Goal: Transaction & Acquisition: Purchase product/service

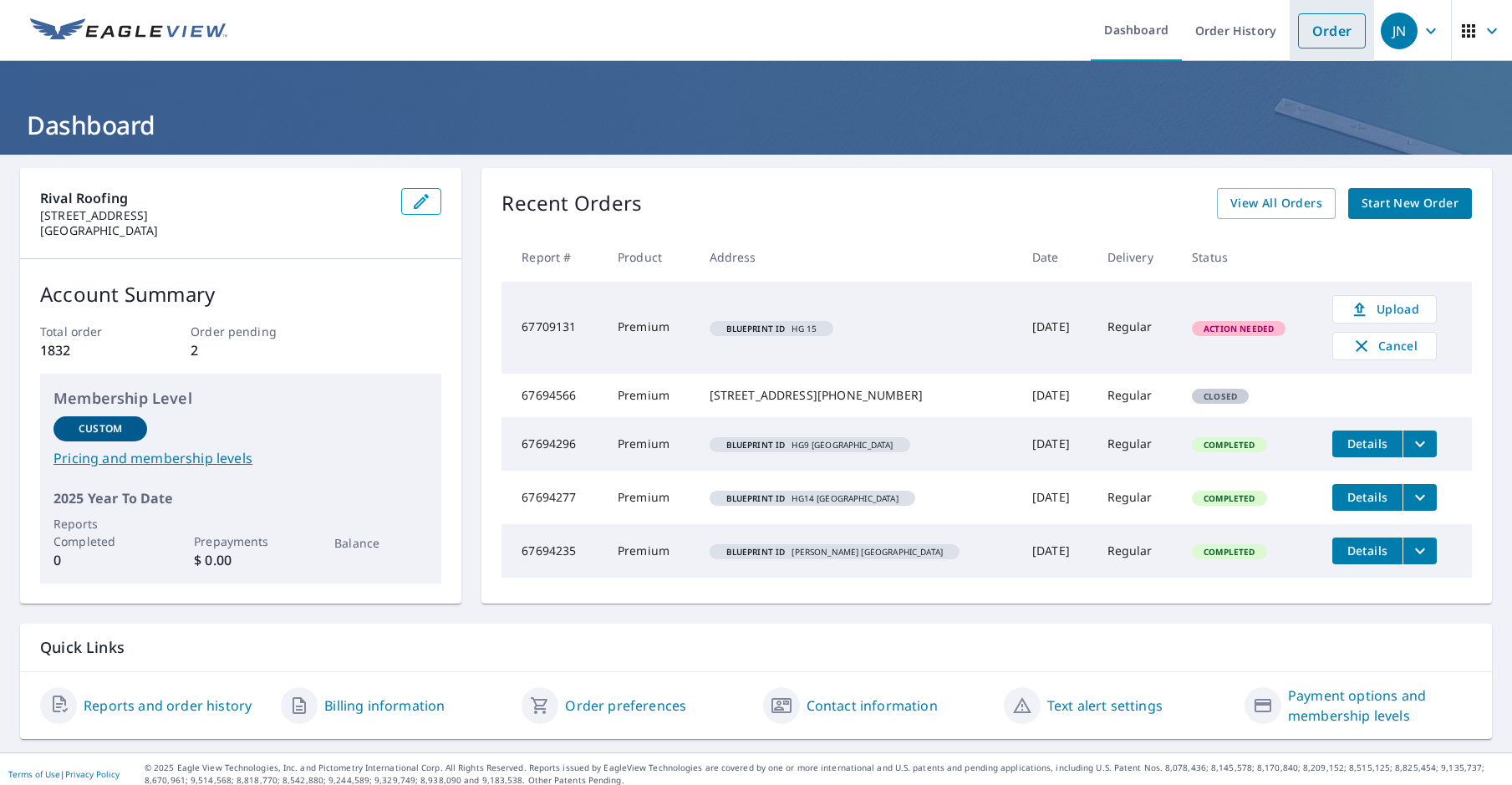
click at [1301, 42] on link "Order" at bounding box center [1332, 31] width 68 height 36
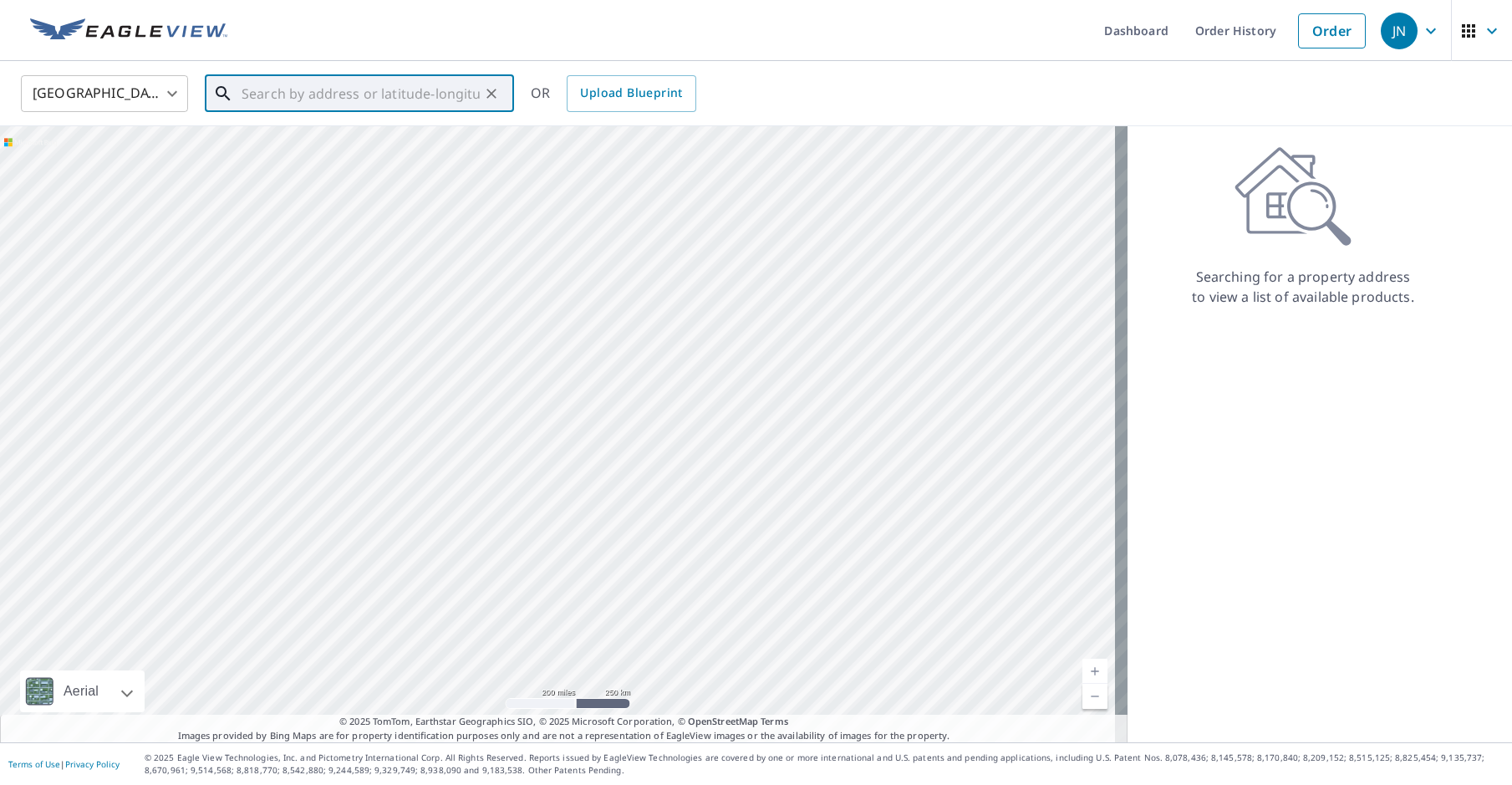
click at [333, 96] on input "text" at bounding box center [361, 93] width 238 height 47
click at [315, 161] on p "Sandpoint, ID 83864" at bounding box center [370, 161] width 262 height 17
type input "[STREET_ADDRESS]"
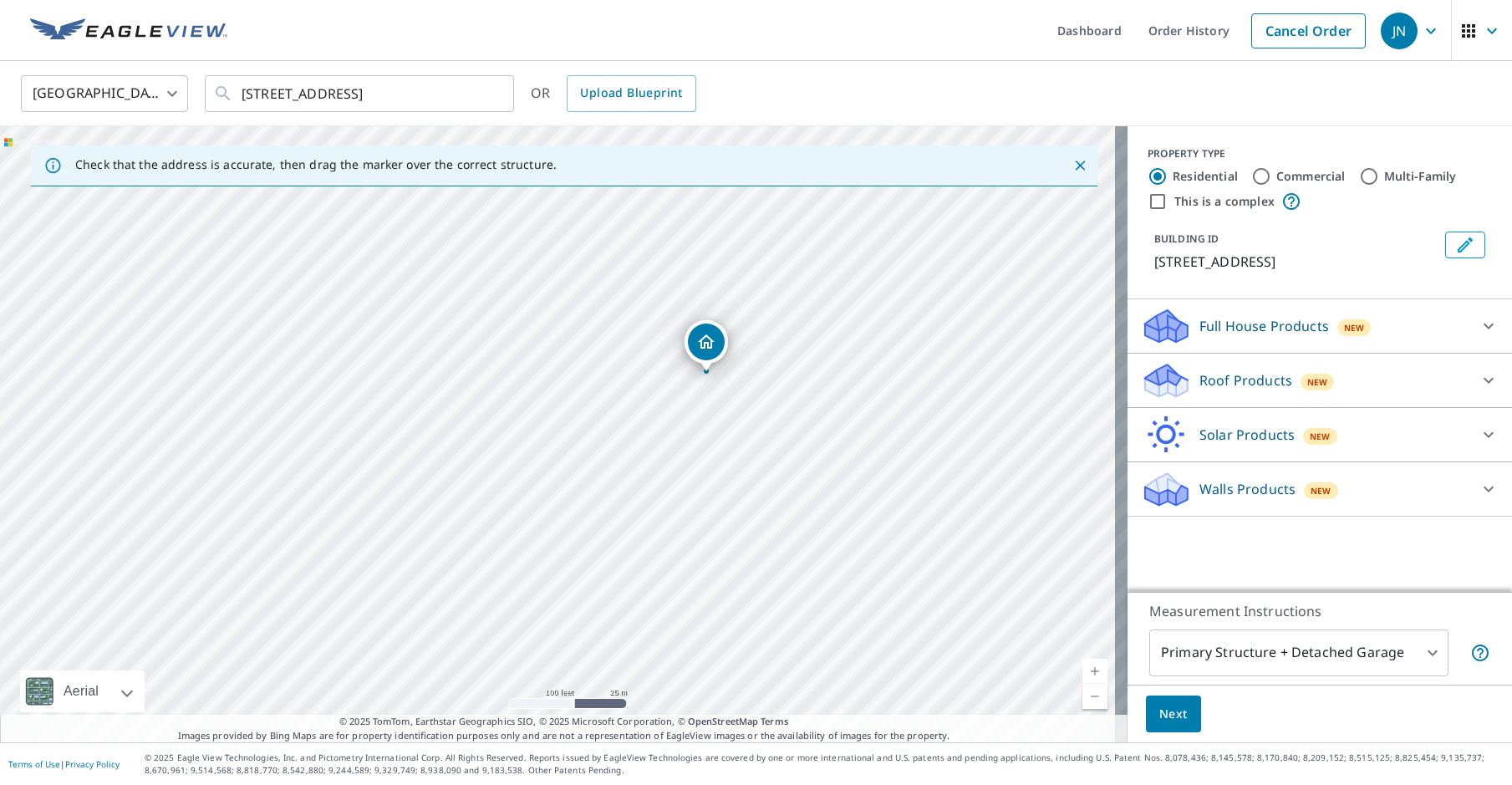
drag, startPoint x: 568, startPoint y: 403, endPoint x: 717, endPoint y: 343, distance: 160.6
click at [1153, 379] on icon at bounding box center [1163, 375] width 36 height 21
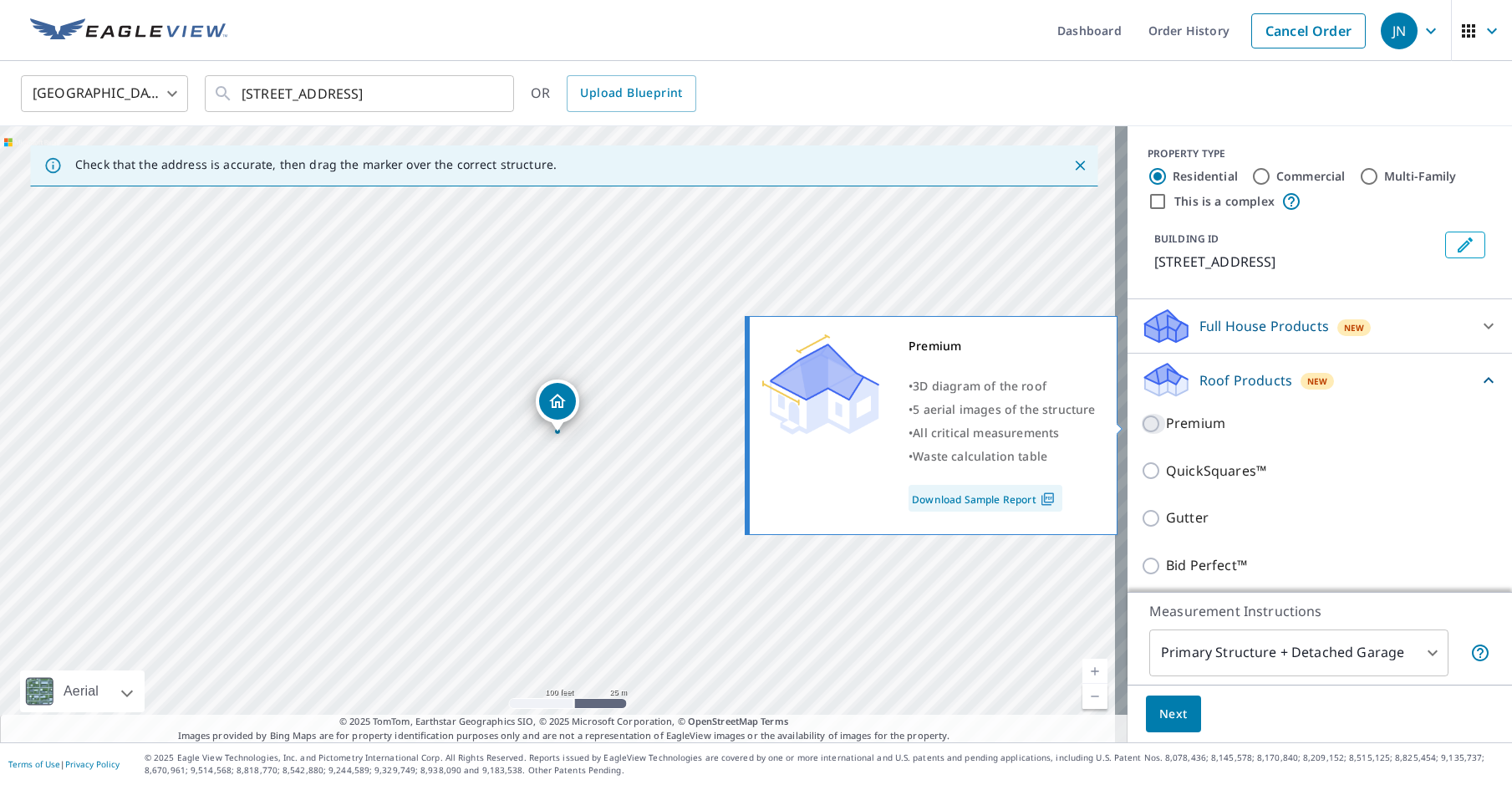
click at [1141, 423] on input "Premium" at bounding box center [1153, 424] width 25 height 20
checkbox input "true"
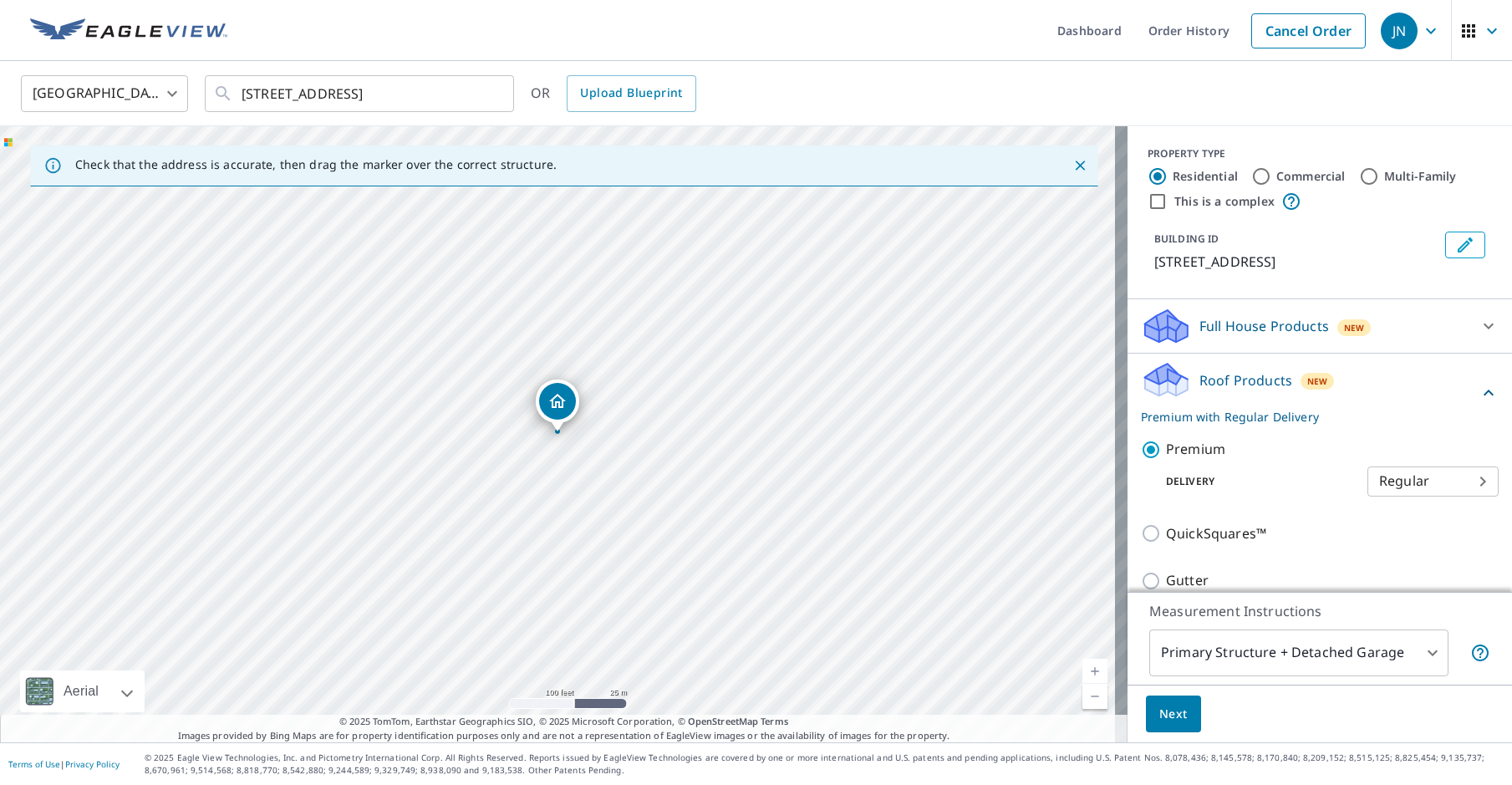
click at [1169, 706] on span "Next" at bounding box center [1174, 714] width 29 height 21
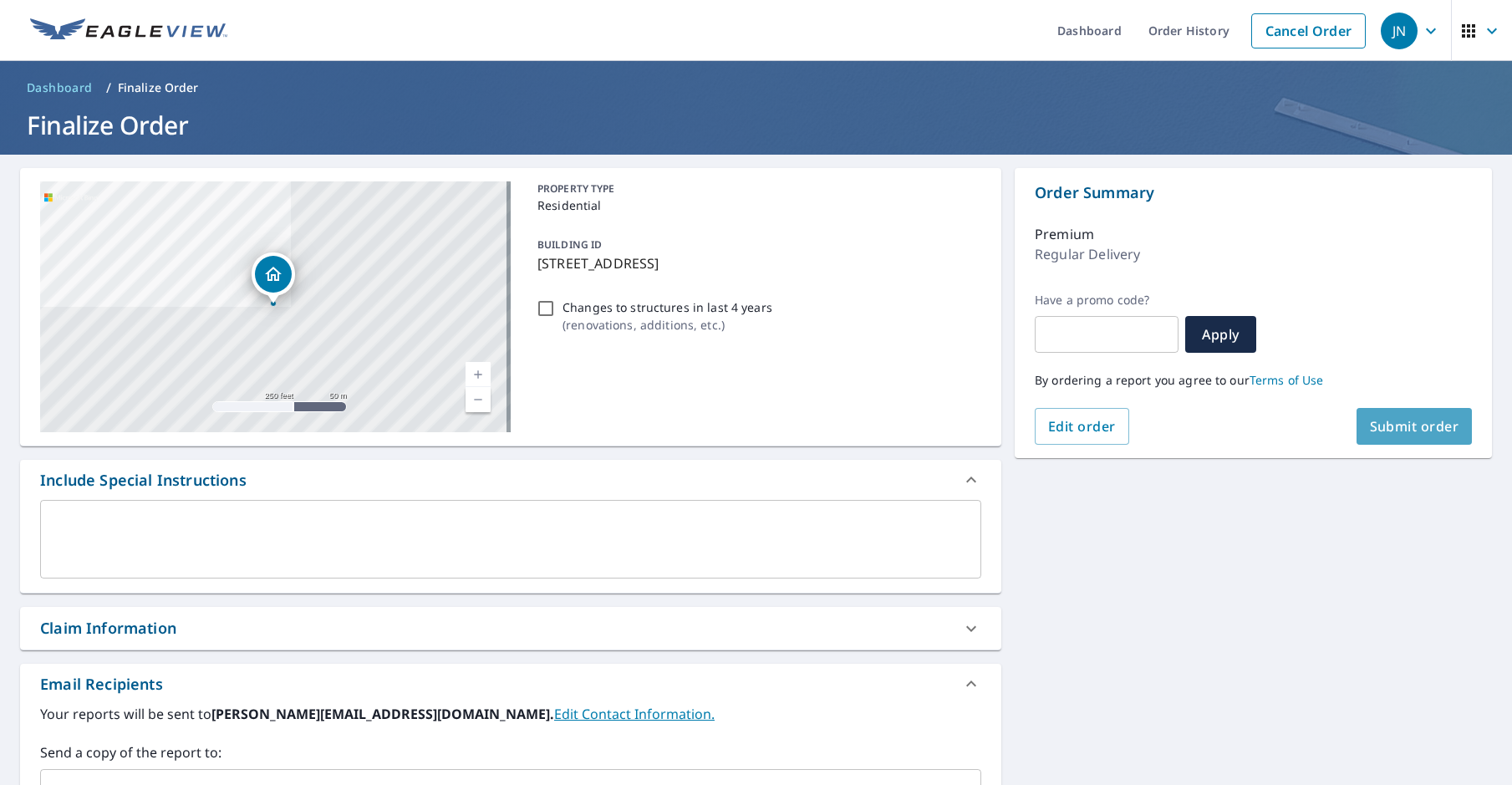
click at [1400, 425] on span "Submit order" at bounding box center [1415, 426] width 90 height 19
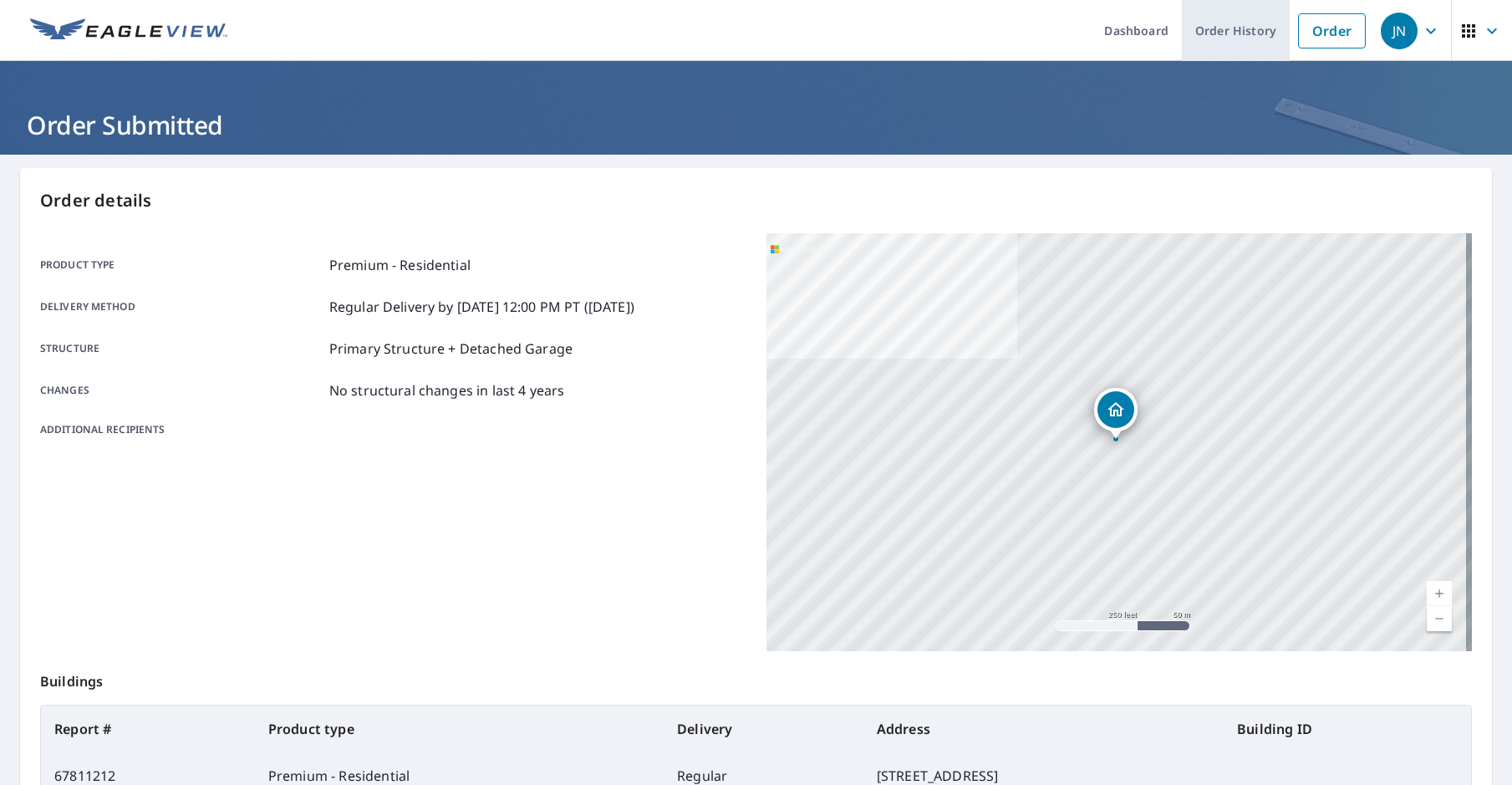
click at [1231, 44] on link "Order History" at bounding box center [1236, 30] width 108 height 61
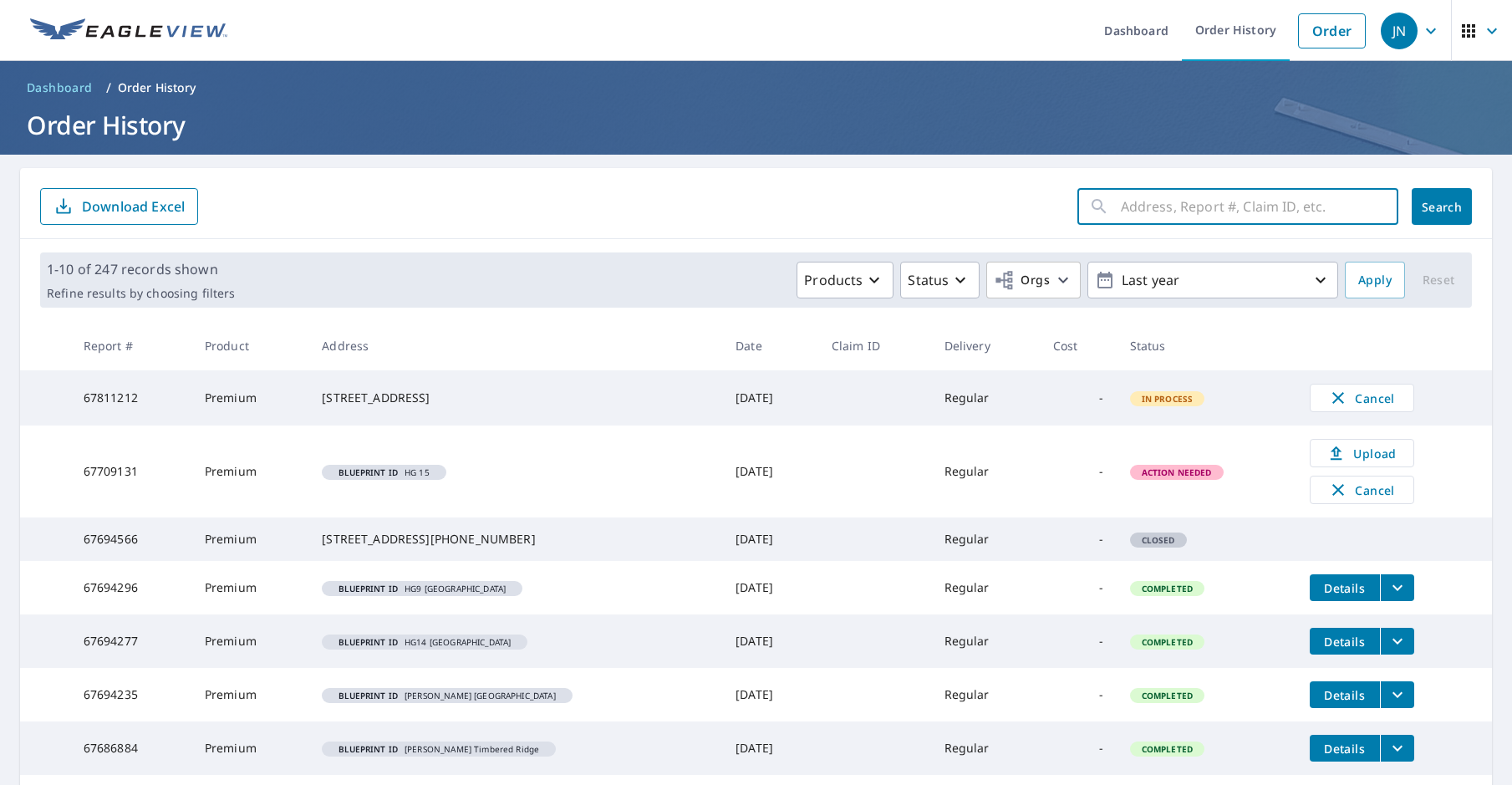
click at [1166, 211] on input "text" at bounding box center [1259, 206] width 277 height 47
type input "220 rockview"
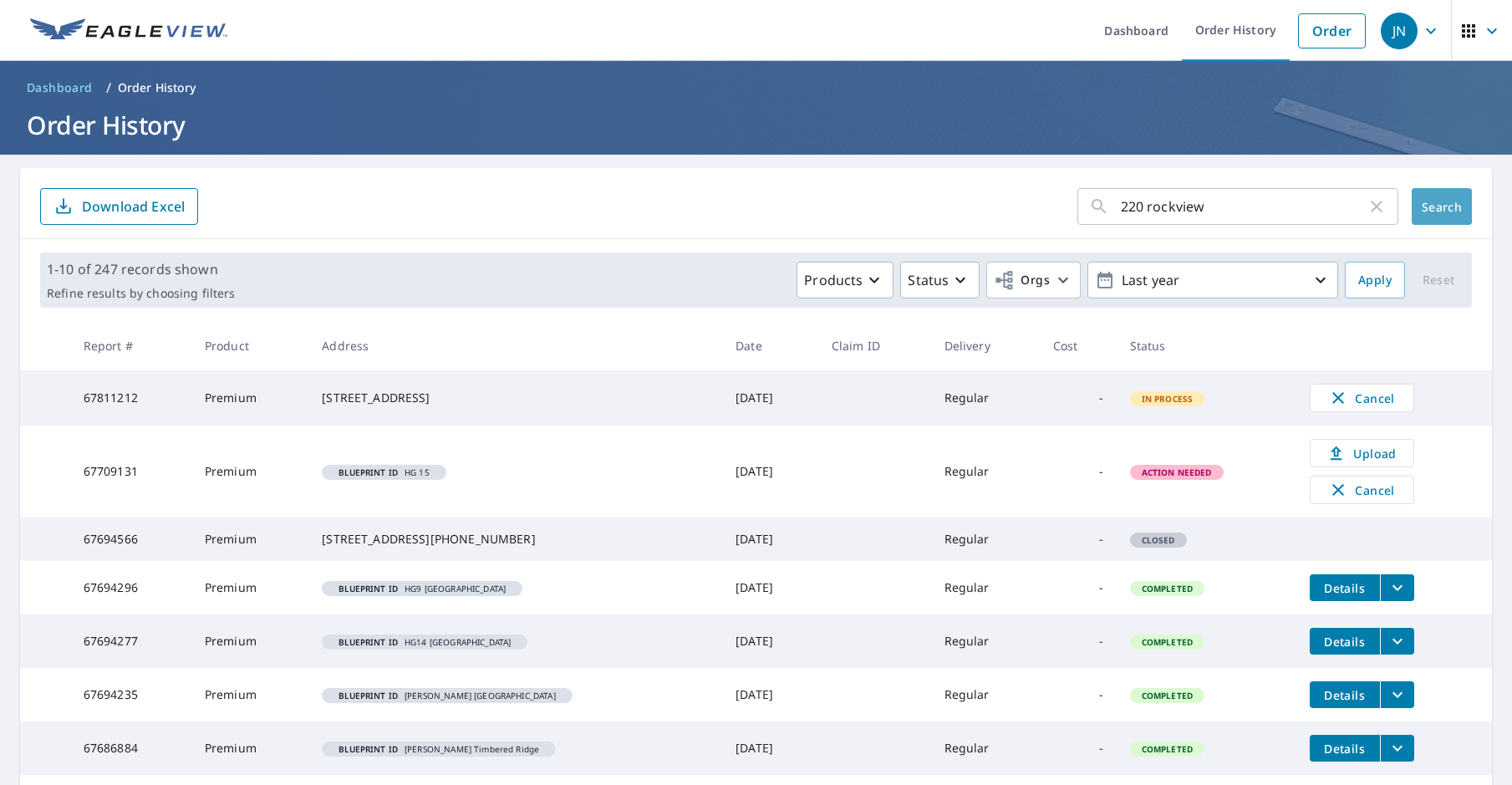
click at [1425, 205] on span "Search" at bounding box center [1442, 206] width 34 height 16
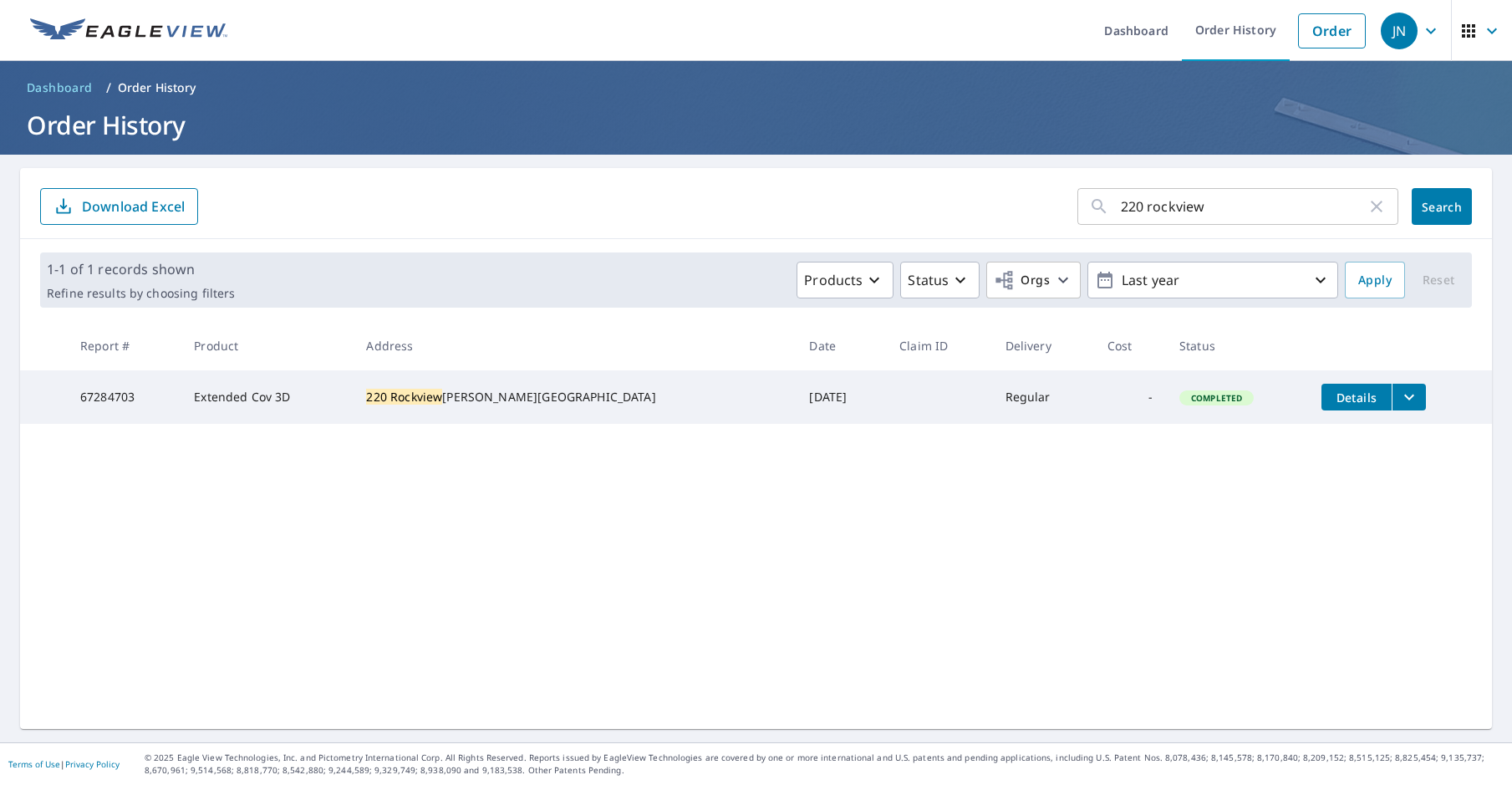
click at [1400, 401] on icon "filesDropdownBtn-67284703" at bounding box center [1410, 398] width 20 height 20
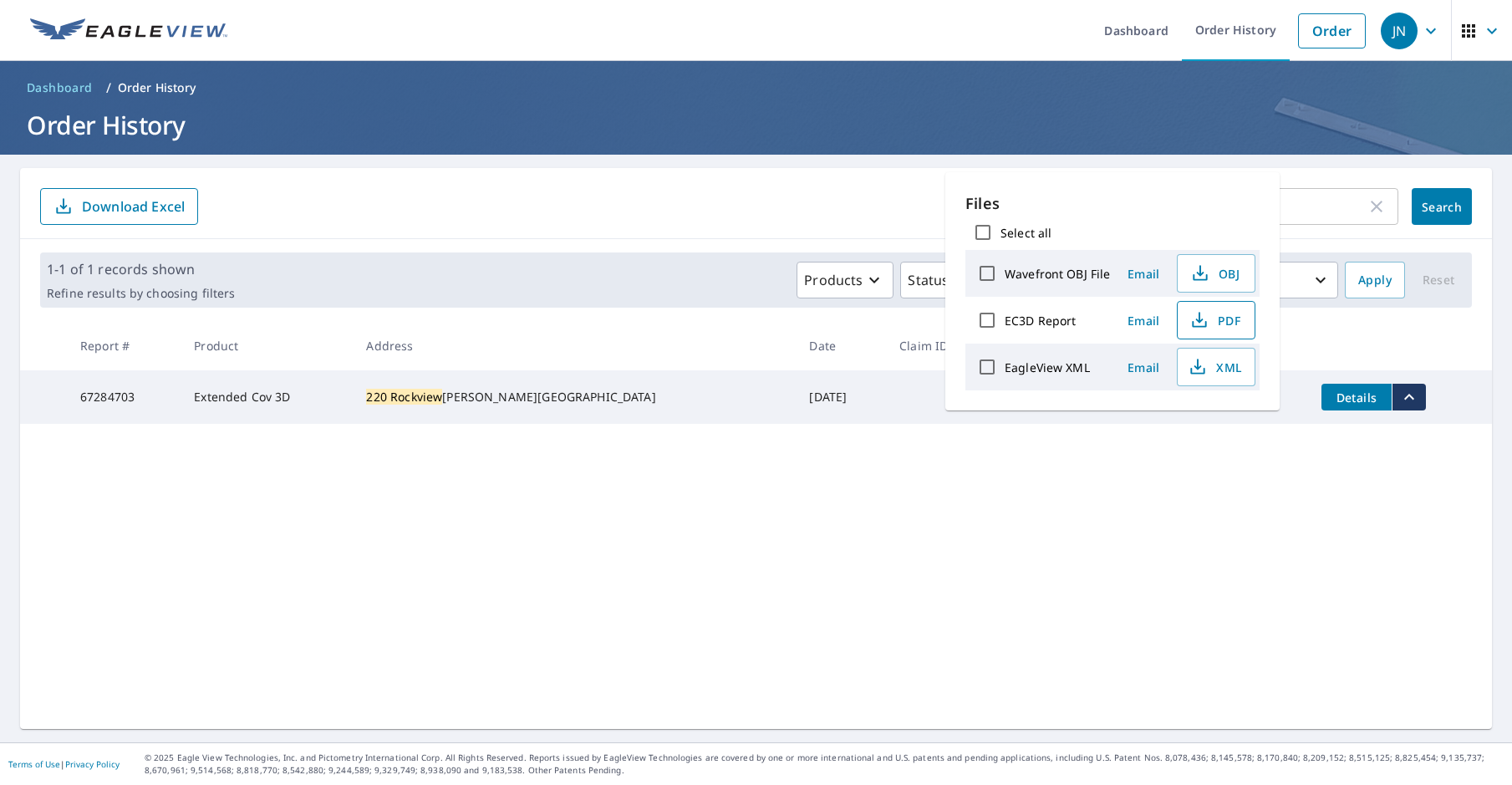
click at [1195, 320] on icon "button" at bounding box center [1198, 317] width 8 height 11
